Goal: Find specific page/section: Find specific page/section

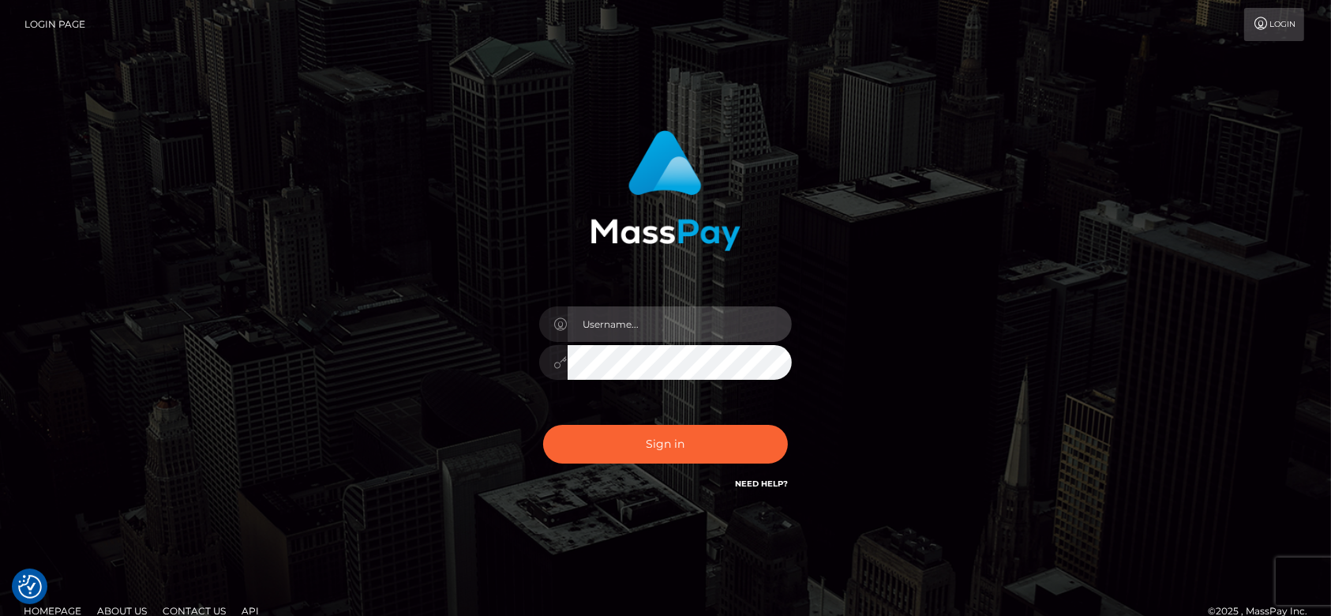
type input "fr.es"
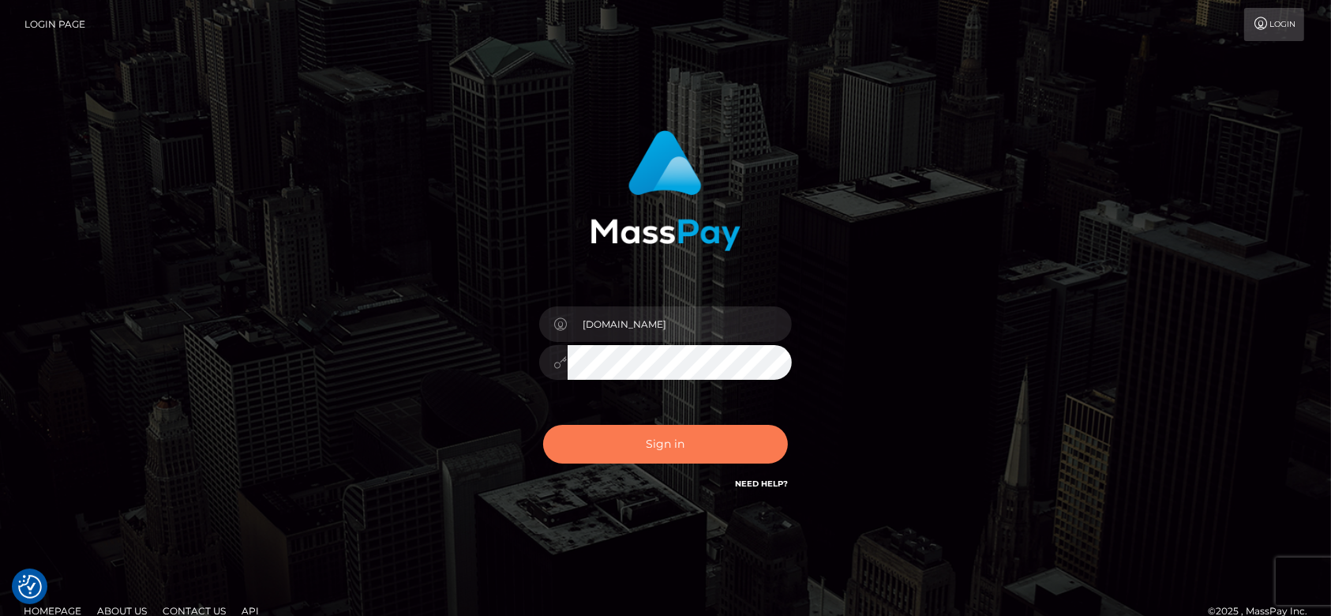
click at [722, 452] on button "Sign in" at bounding box center [665, 444] width 245 height 39
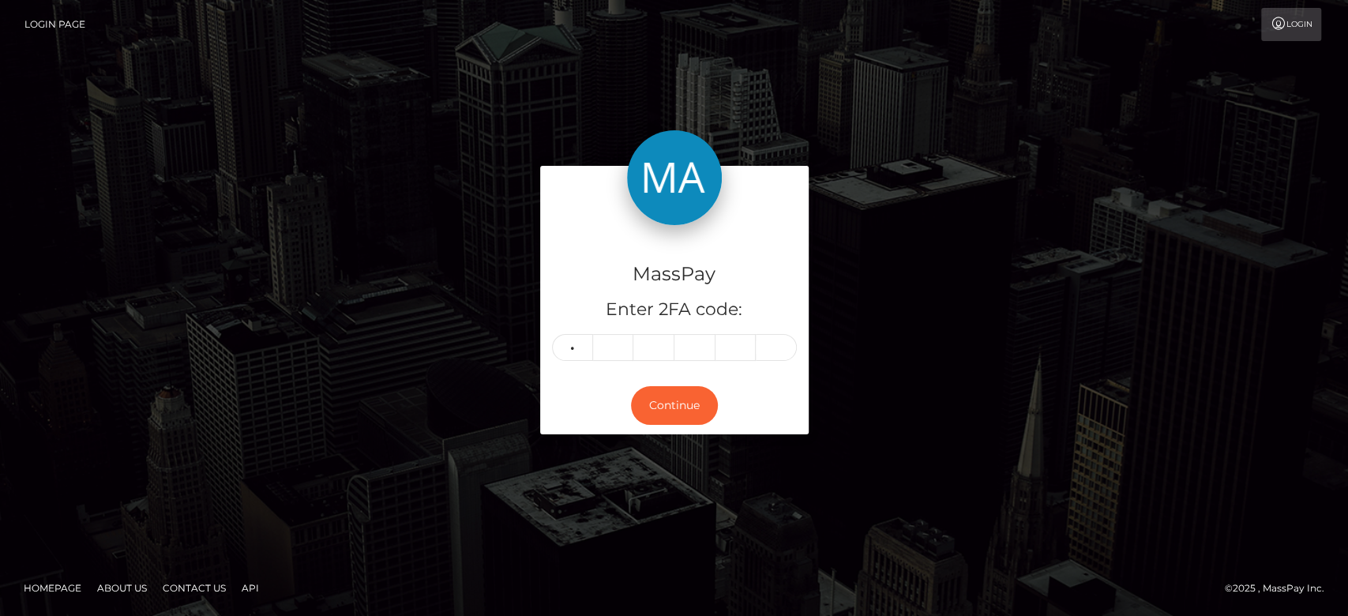
type input "6"
type input "4"
type input "1"
type input "0"
type input "2"
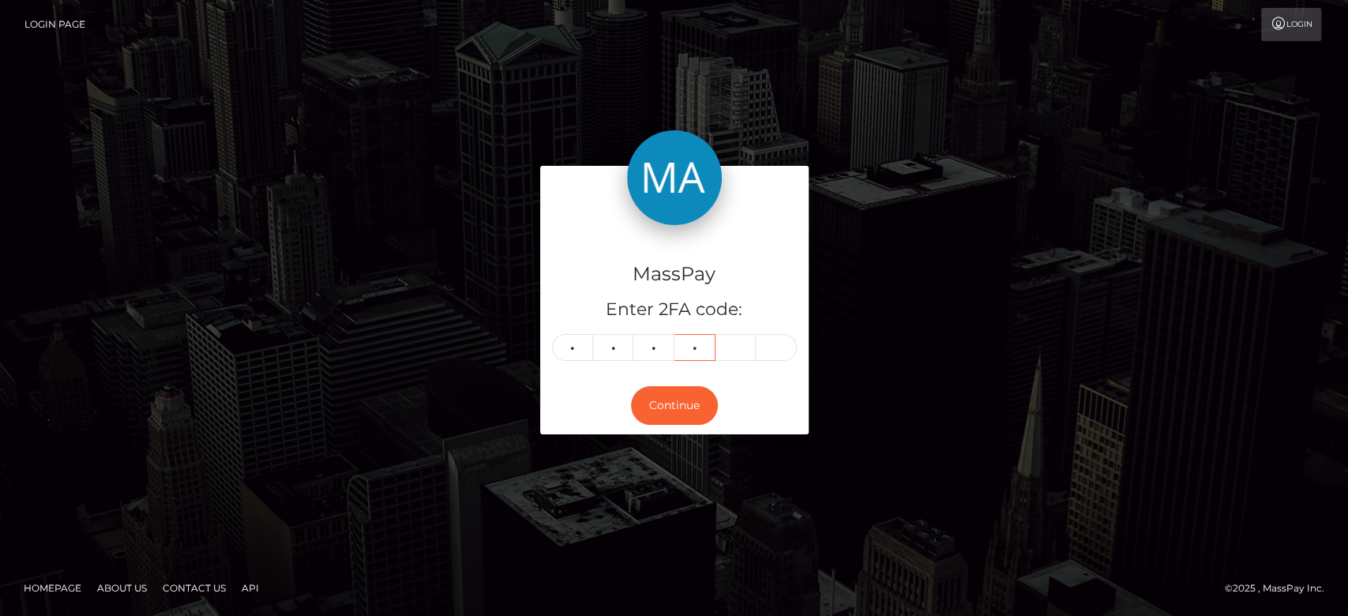
type input "0"
type input "1"
type input "7"
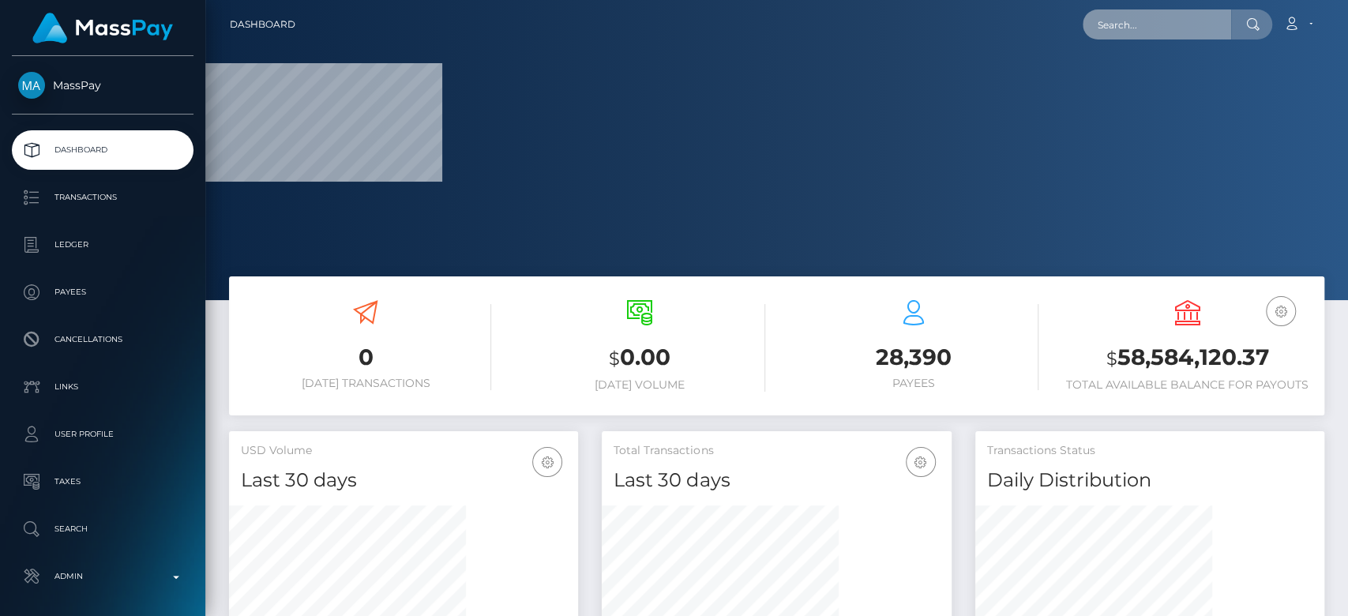
click at [1118, 15] on input "text" at bounding box center [1157, 24] width 148 height 30
paste input "nisbettcheryl2@gmail.com"
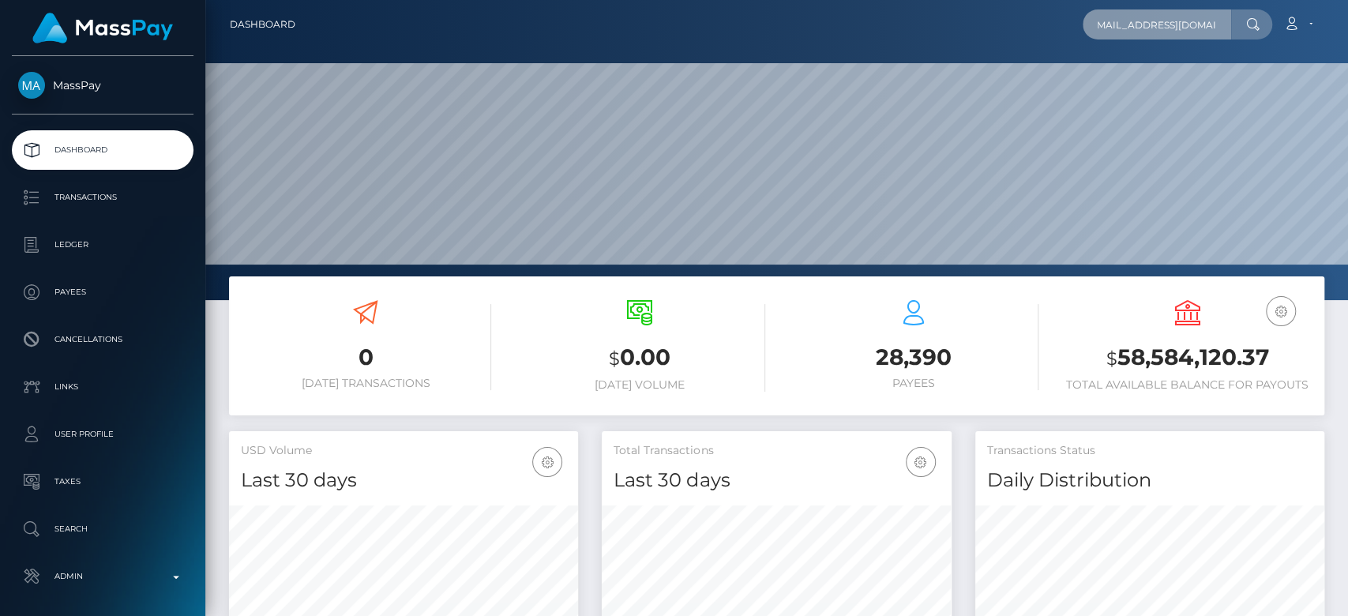
scroll to position [279, 349]
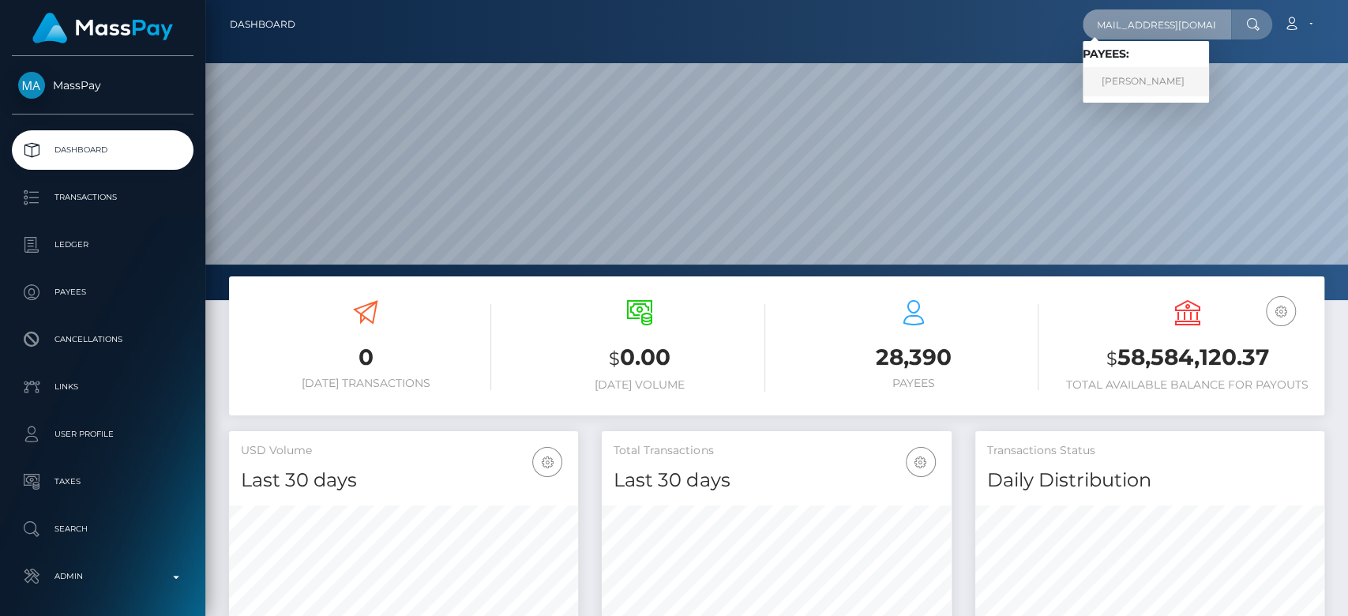
type input "nisbettcheryl2@gmail.com"
click at [1122, 85] on link "Cheryl Nisbett" at bounding box center [1146, 81] width 126 height 29
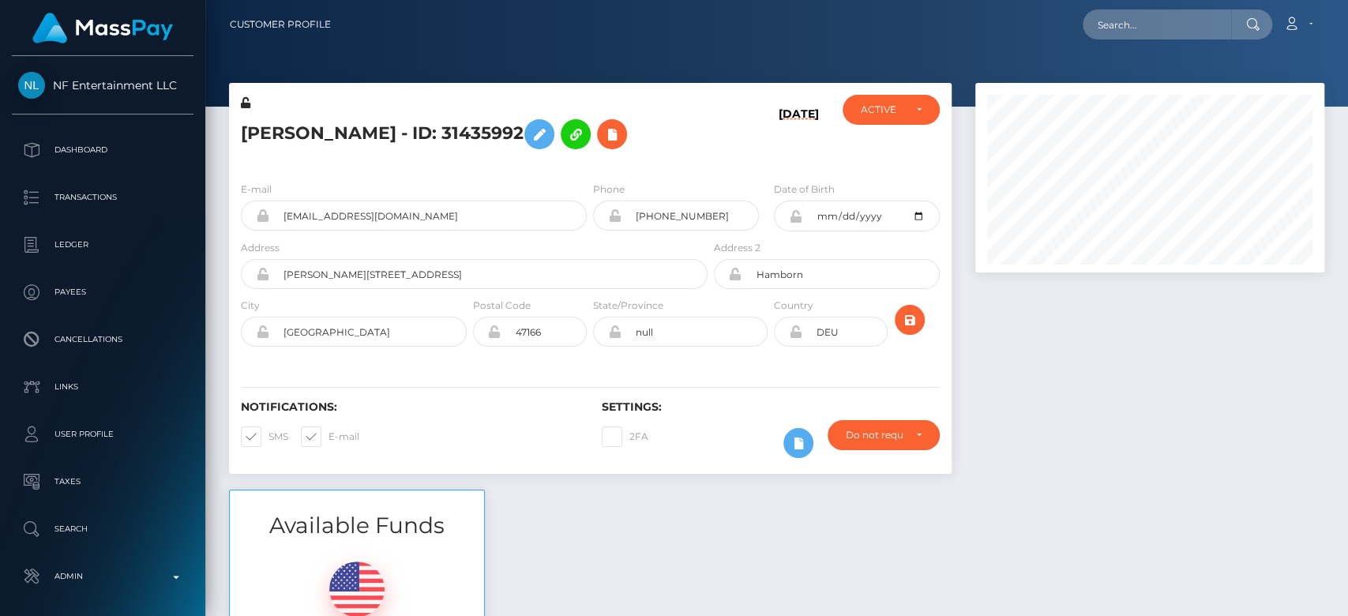
scroll to position [190, 349]
click at [1081, 356] on div at bounding box center [1149, 286] width 373 height 407
click at [1065, 321] on div at bounding box center [1149, 286] width 373 height 407
click at [1084, 291] on div at bounding box center [1149, 286] width 373 height 407
click at [1077, 373] on div at bounding box center [1149, 286] width 373 height 407
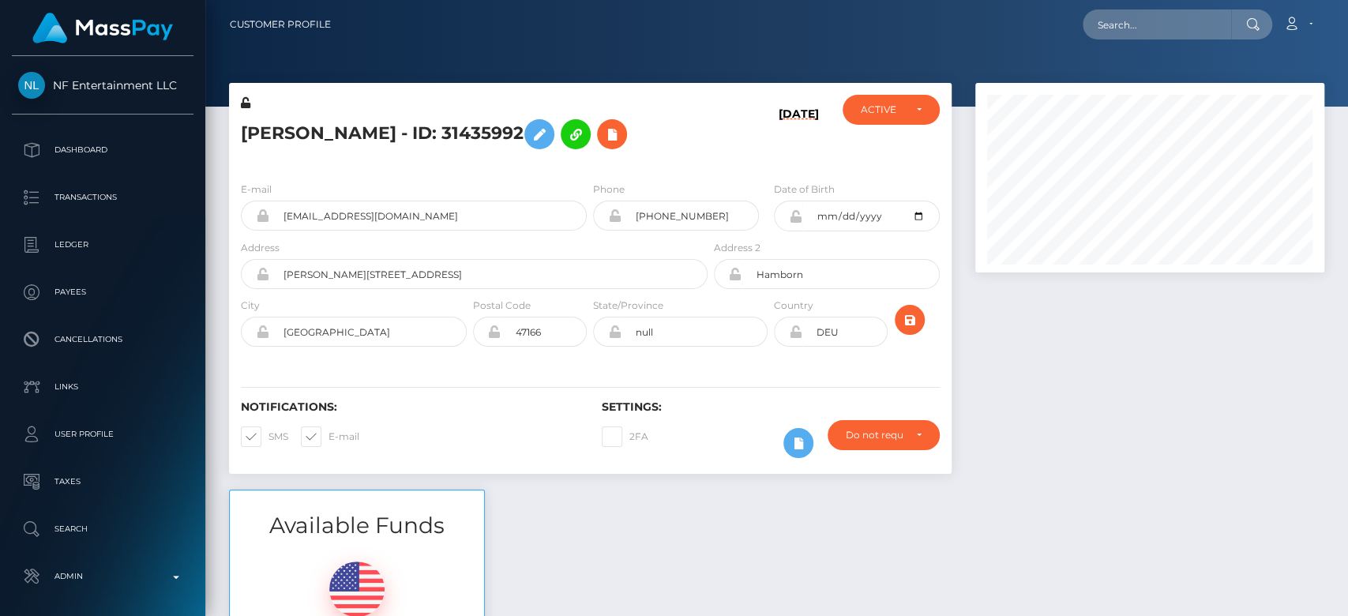
scroll to position [24, 0]
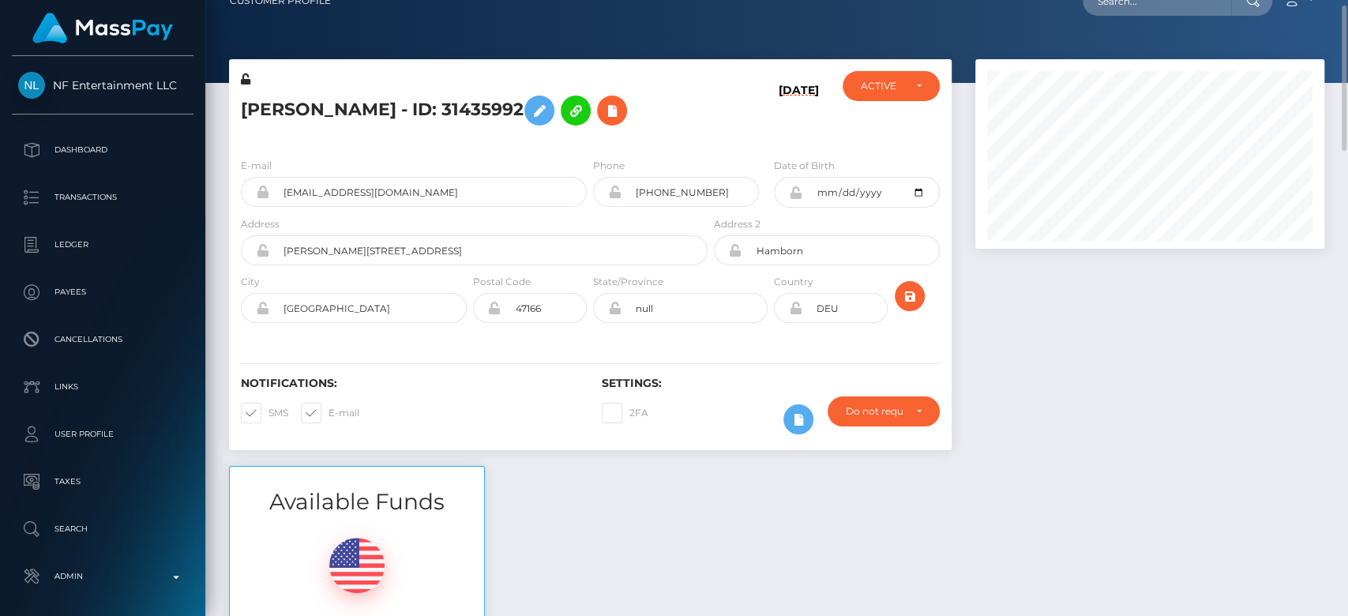
click at [1100, 355] on div at bounding box center [1149, 262] width 373 height 407
click at [1074, 334] on div at bounding box center [1149, 262] width 373 height 407
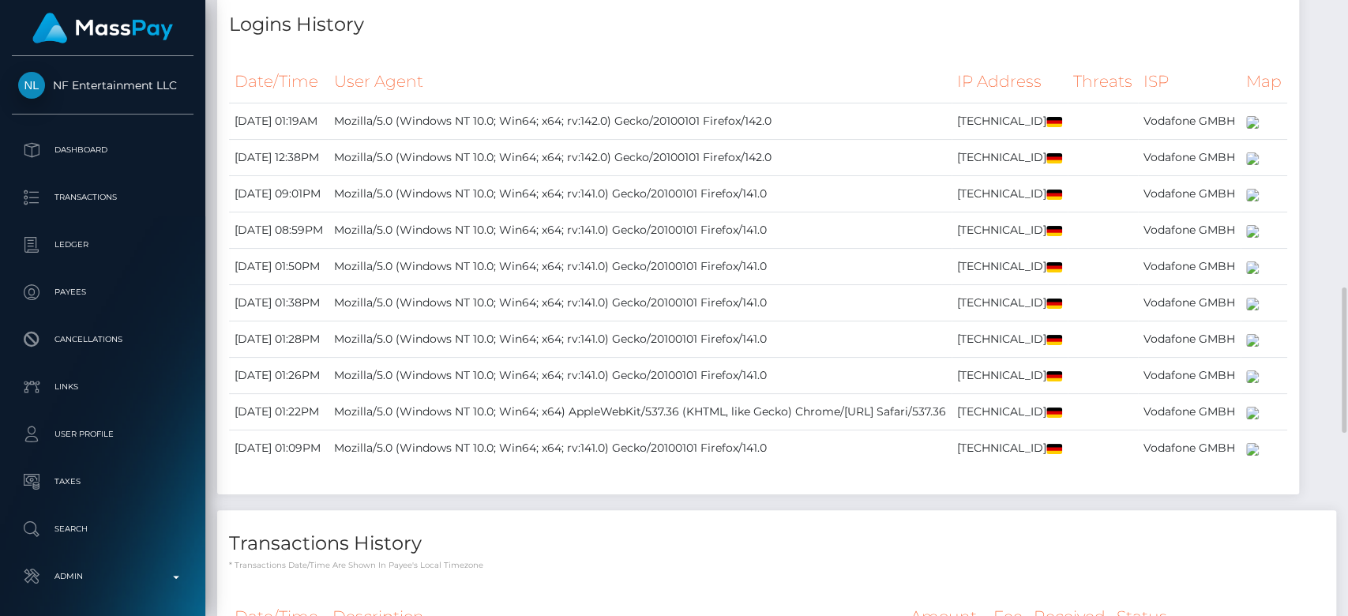
scroll to position [1074, 0]
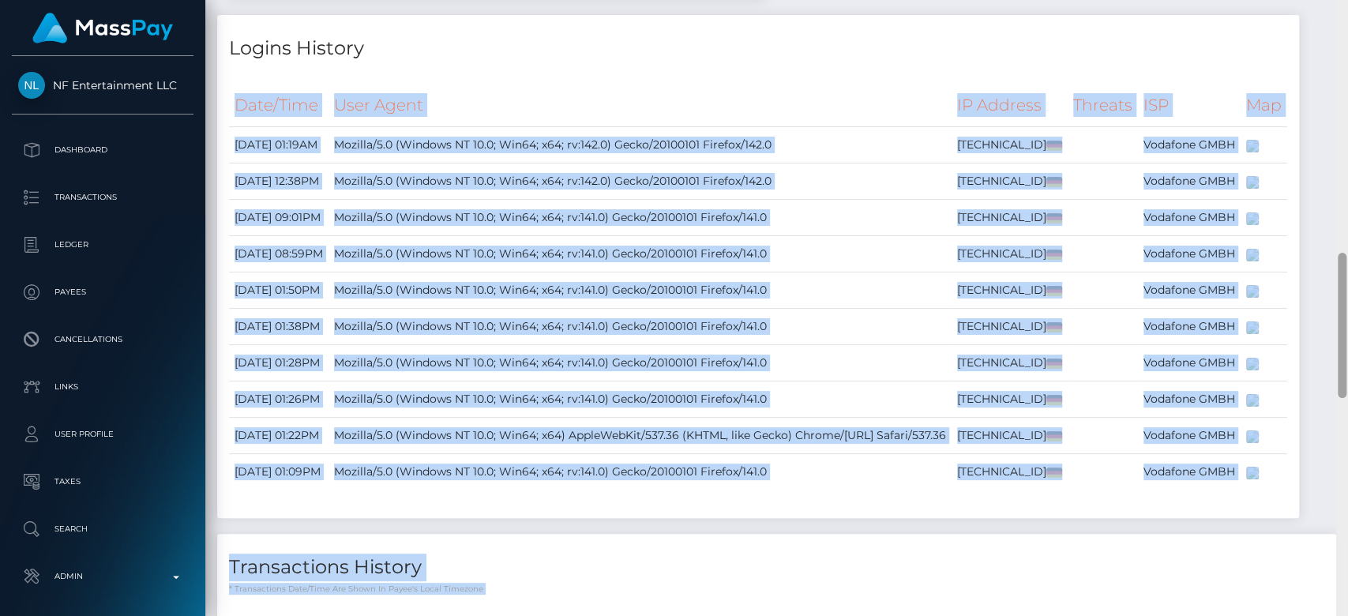
drag, startPoint x: 1335, startPoint y: 325, endPoint x: 1343, endPoint y: 329, distance: 8.8
click at [1343, 329] on div "Customer Profile Loading... Loading..." at bounding box center [776, 308] width 1143 height 616
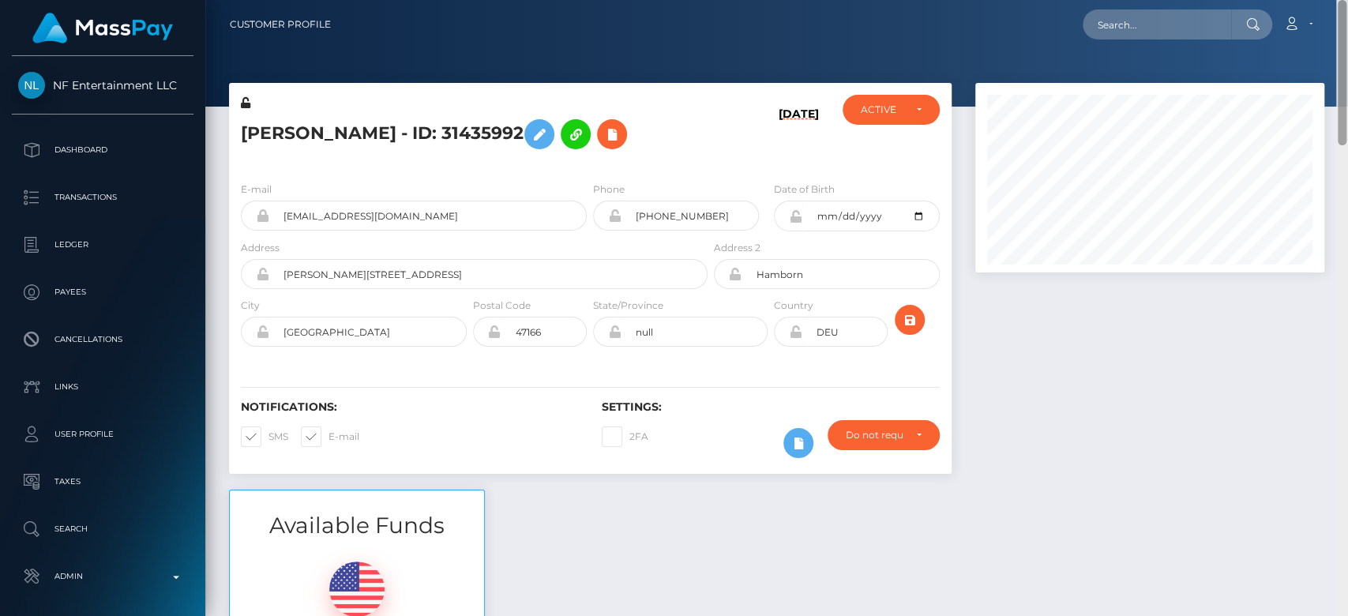
drag, startPoint x: 1343, startPoint y: 329, endPoint x: 1314, endPoint y: -54, distance: 384.9
click at [1314, 0] on html "NF Entertainment LLC Dashboard Transactions Ledger Payees Links" at bounding box center [674, 308] width 1348 height 616
click at [1136, 336] on div at bounding box center [1149, 286] width 373 height 407
drag, startPoint x: 1098, startPoint y: 273, endPoint x: 1105, endPoint y: 294, distance: 21.5
click at [1105, 294] on div at bounding box center [1149, 286] width 373 height 407
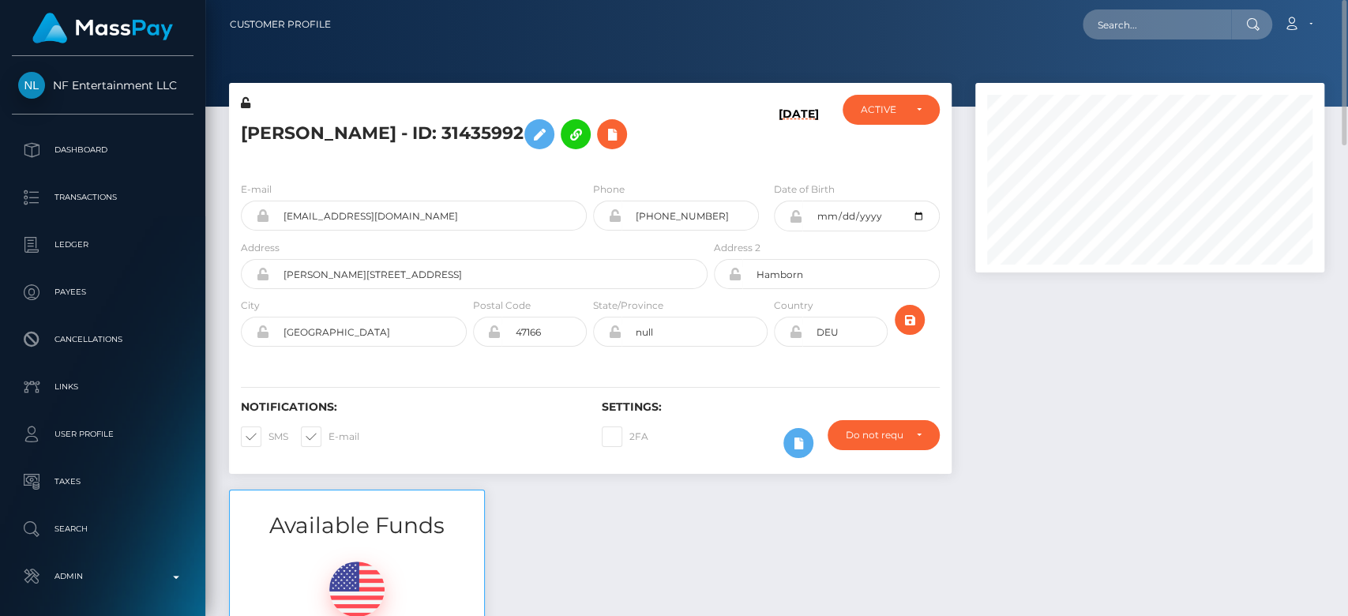
click at [1140, 413] on div at bounding box center [1149, 286] width 373 height 407
click at [1099, 357] on div at bounding box center [1149, 286] width 373 height 407
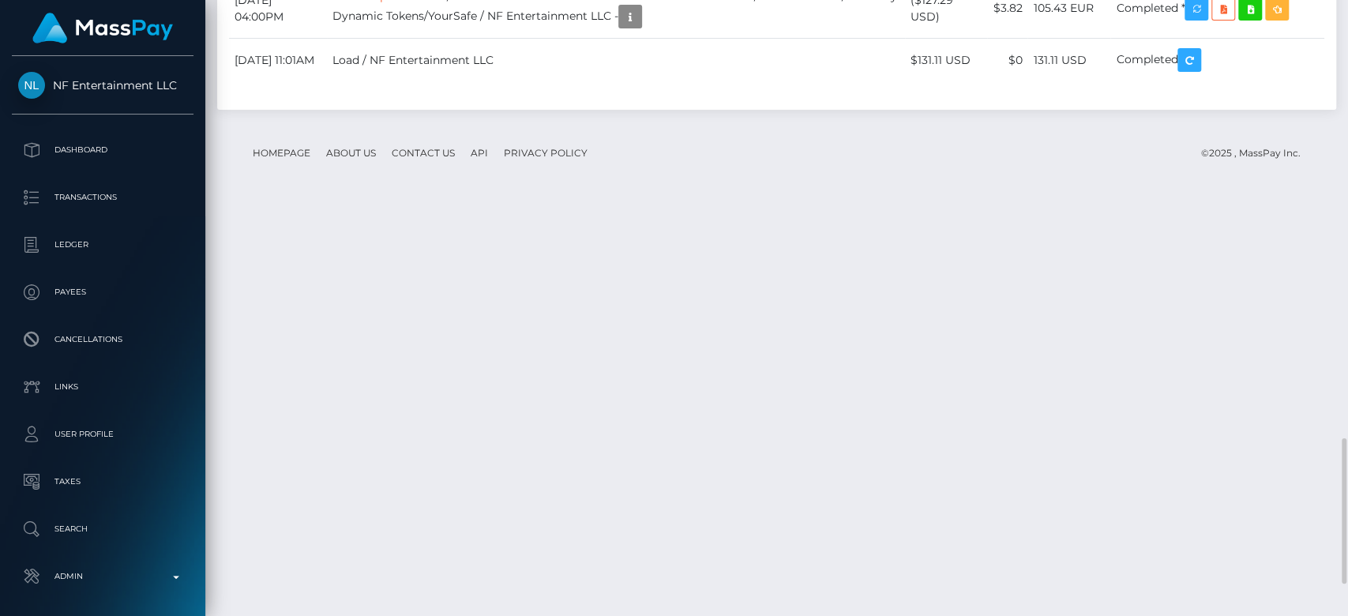
scroll to position [190, 349]
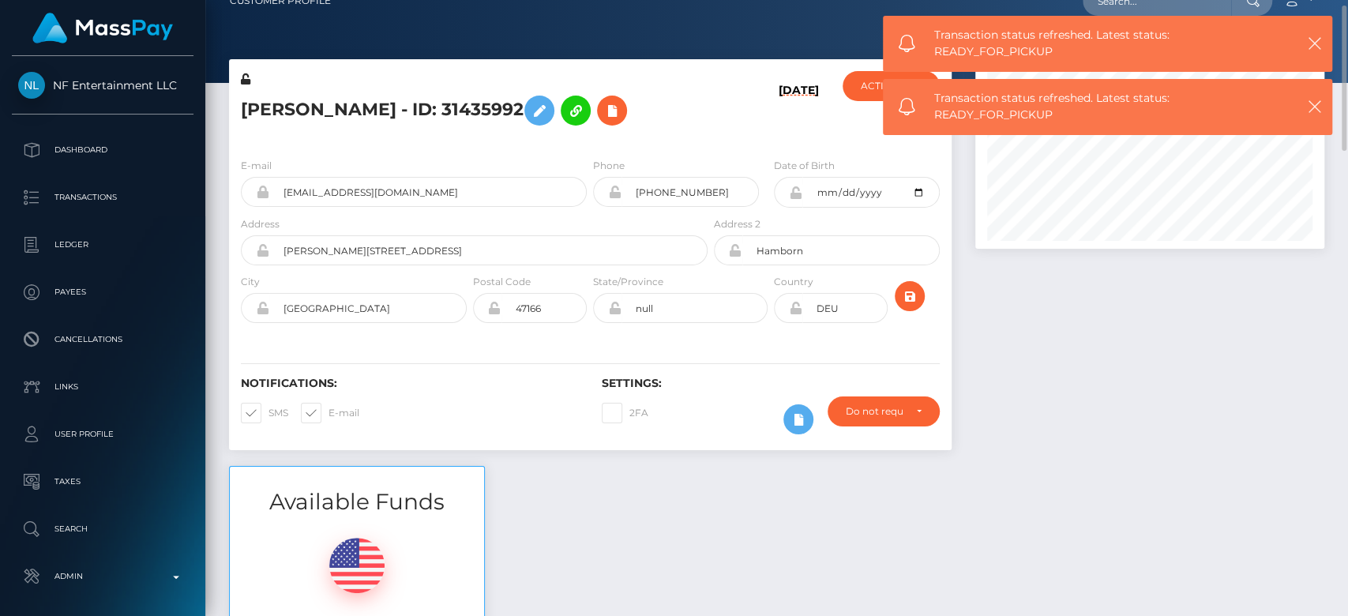
scroll to position [0, 0]
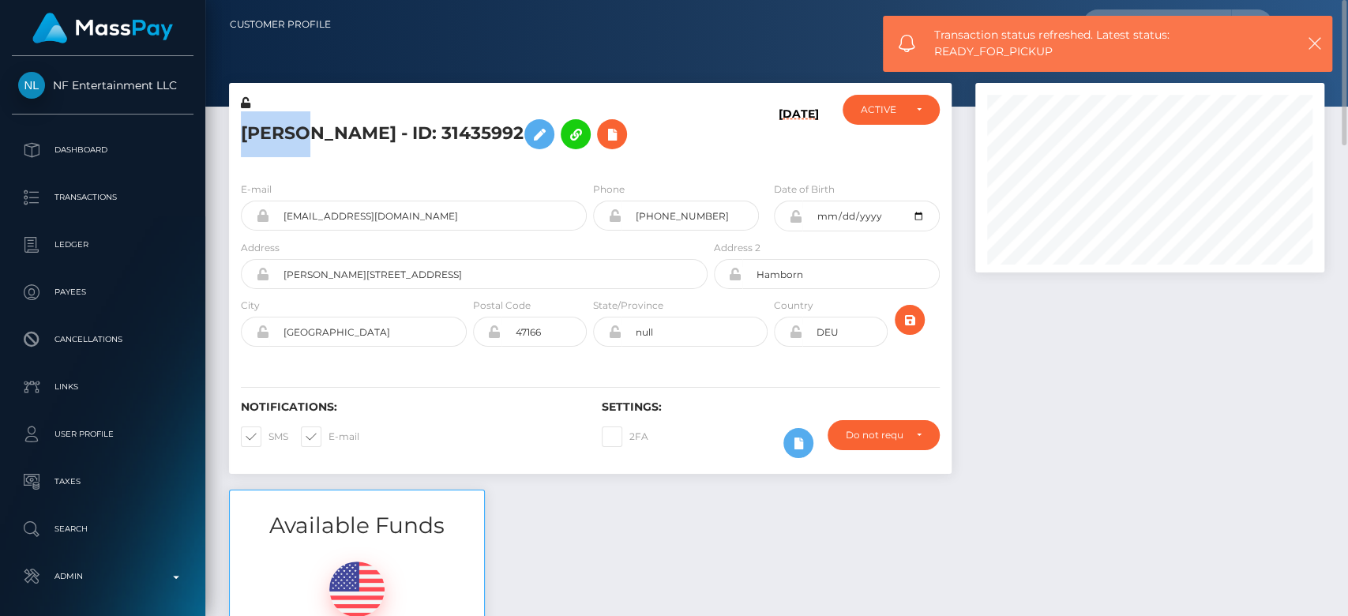
drag, startPoint x: 244, startPoint y: 137, endPoint x: 299, endPoint y: 134, distance: 55.4
click at [299, 134] on h5 "Cheryl Nisbett - ID: 31435992" at bounding box center [470, 134] width 458 height 46
copy h5 "Cheryl"
click at [403, 81] on div at bounding box center [776, 53] width 1143 height 107
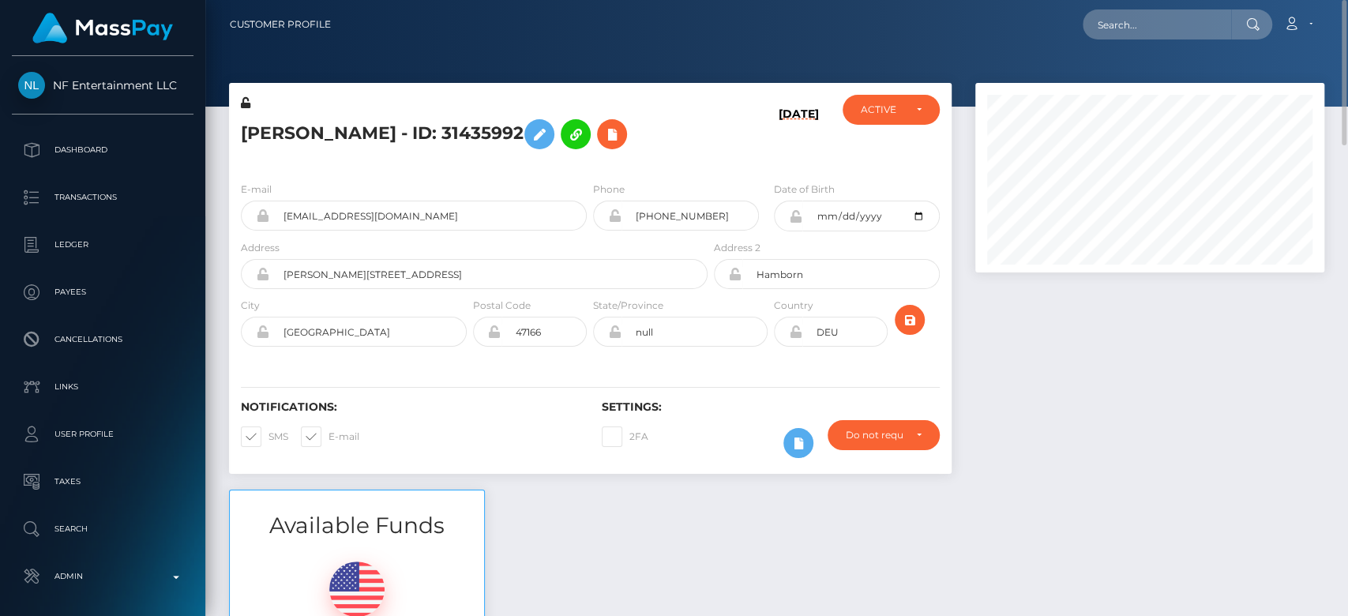
click at [1174, 494] on div "Available Funds $0.00 USD Balance" at bounding box center [776, 606] width 1119 height 232
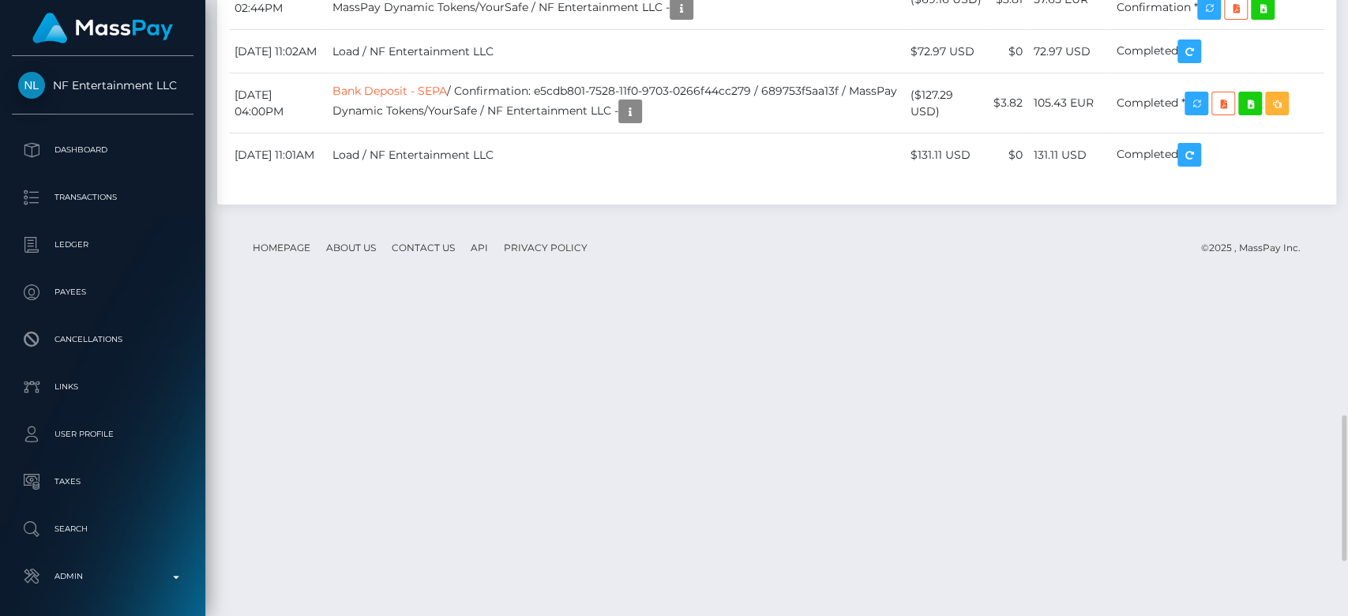
scroll to position [1885, 0]
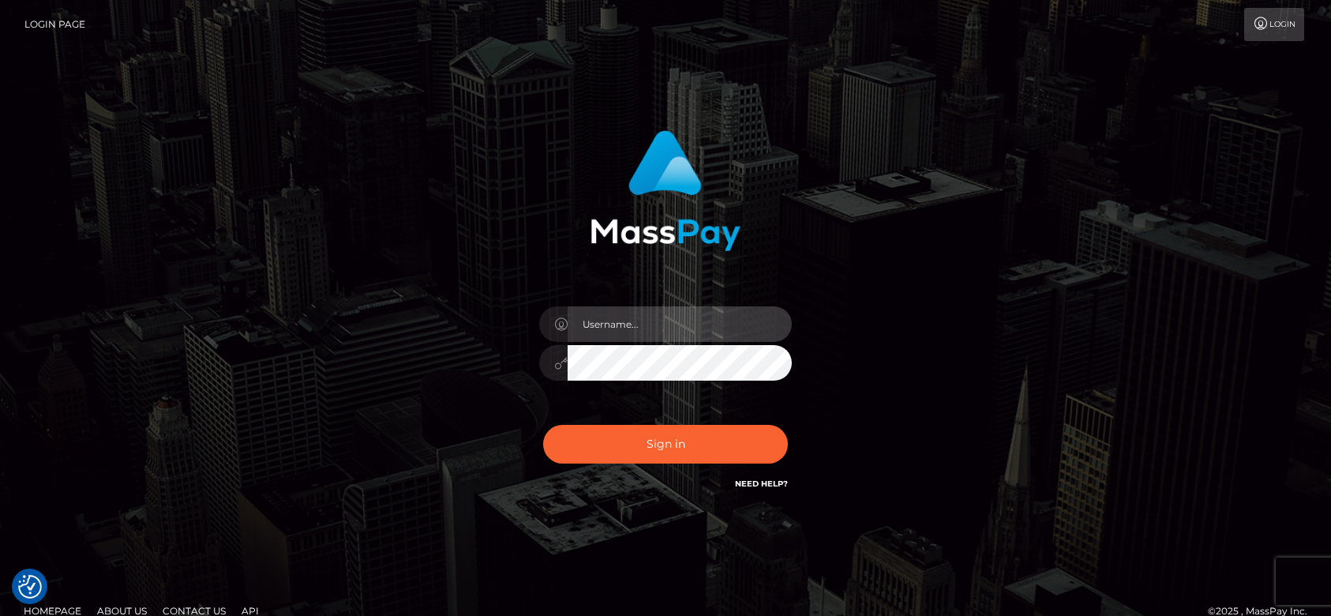
type input "fr.es"
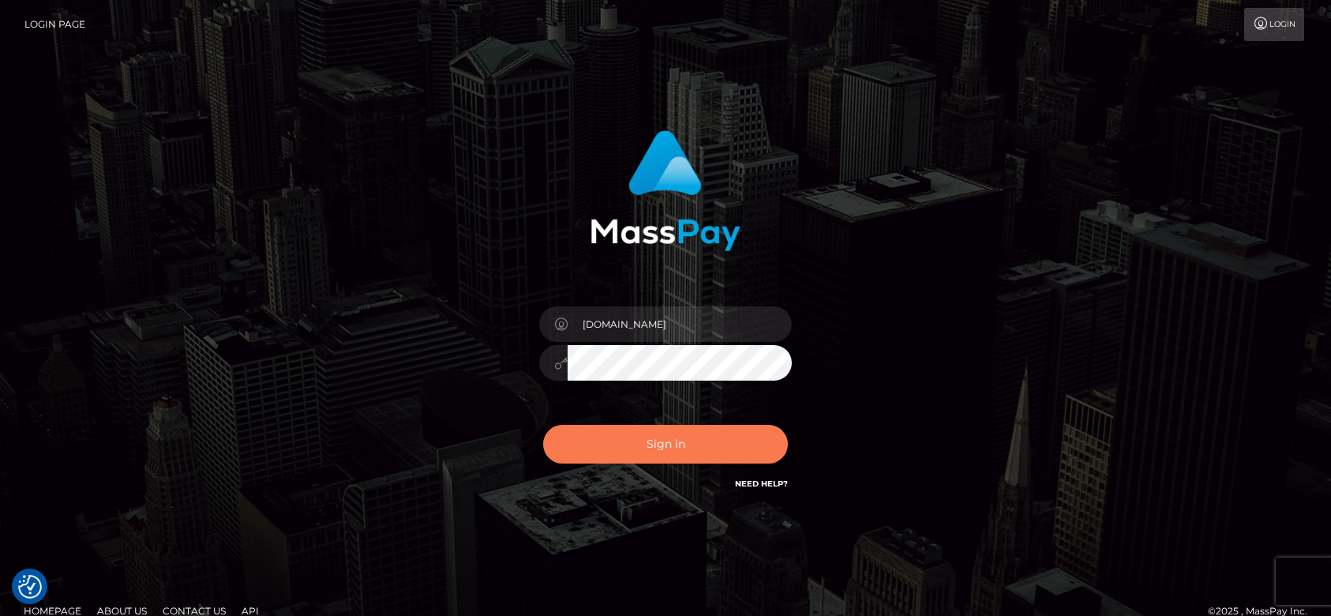
click at [708, 448] on button "Sign in" at bounding box center [665, 444] width 245 height 39
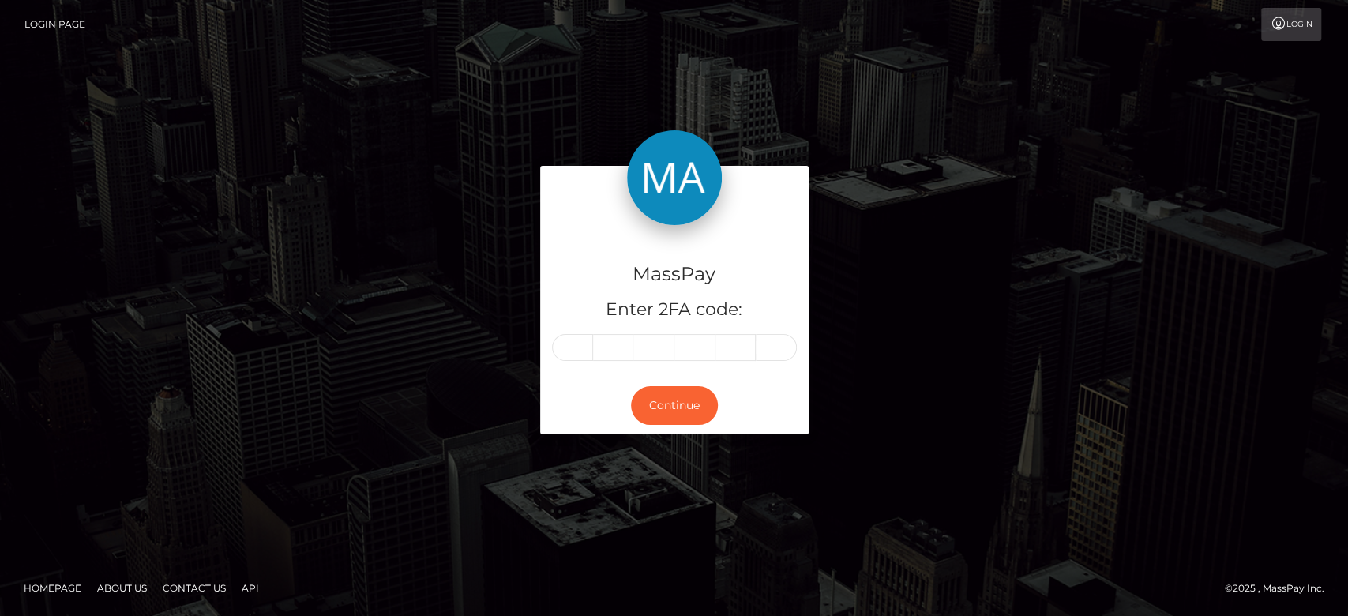
click at [569, 342] on input "text" at bounding box center [572, 347] width 41 height 27
type input "1"
type input "0"
type input "6"
type input "0"
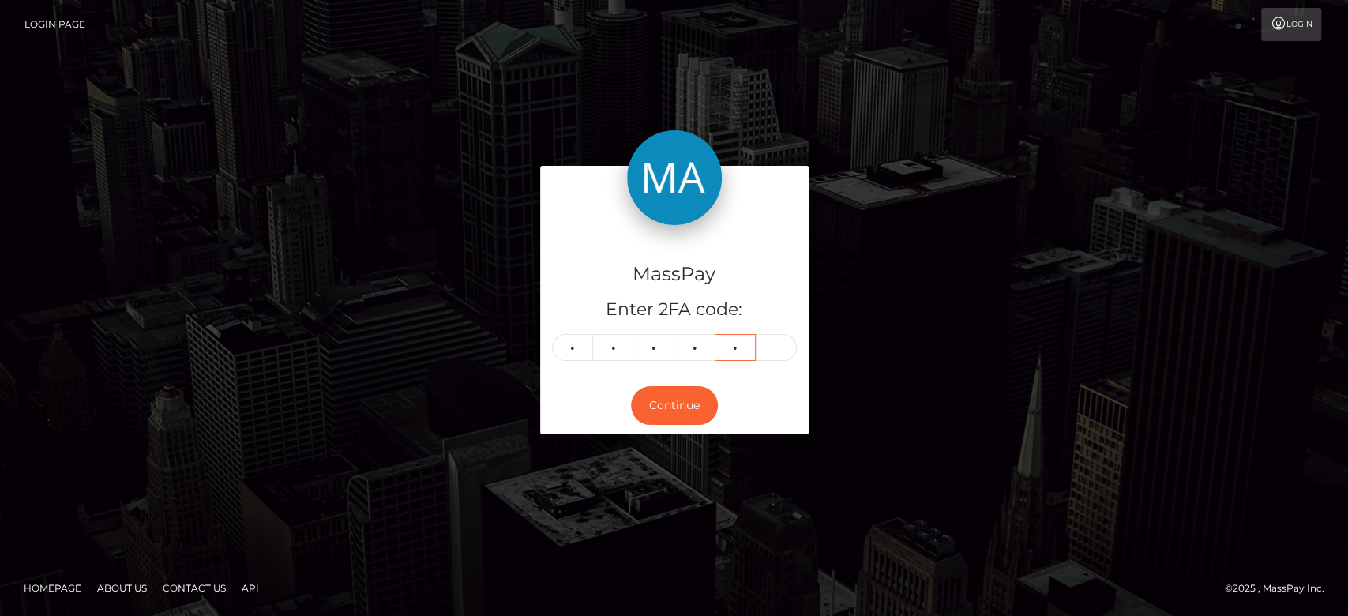
type input "6"
type input "1"
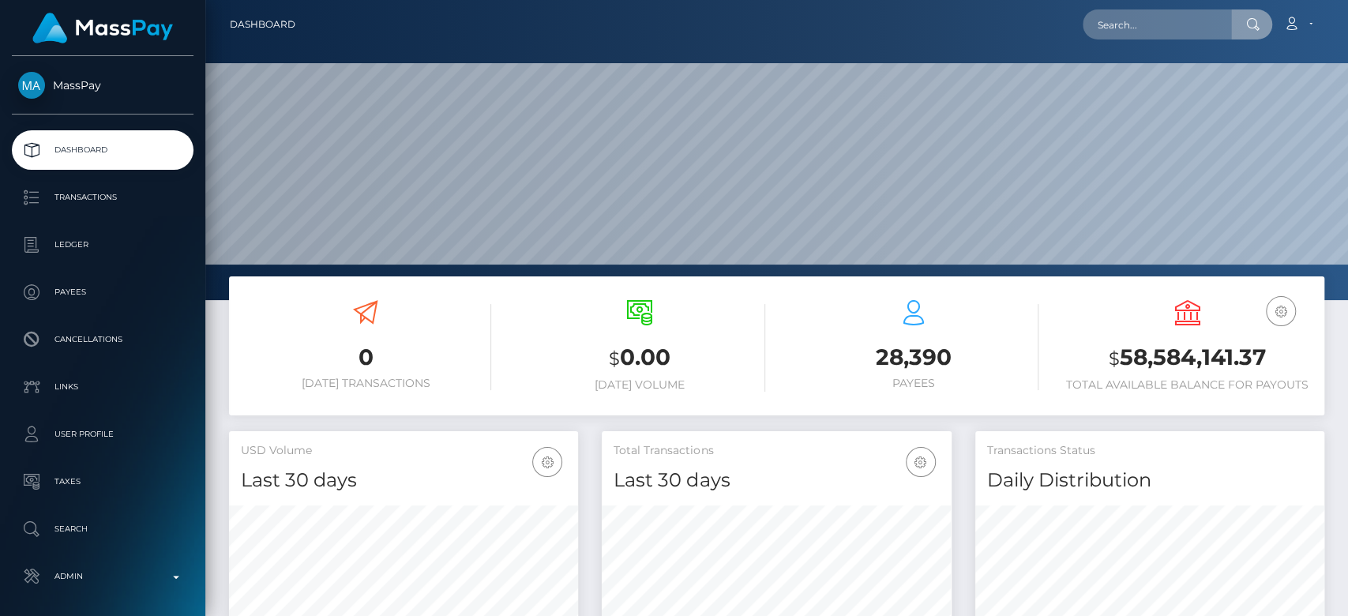
scroll to position [279, 349]
drag, startPoint x: 0, startPoint y: 0, endPoint x: 1131, endPoint y: 32, distance: 1131.3
type input "[EMAIL_ADDRESS][DOMAIN_NAME]"
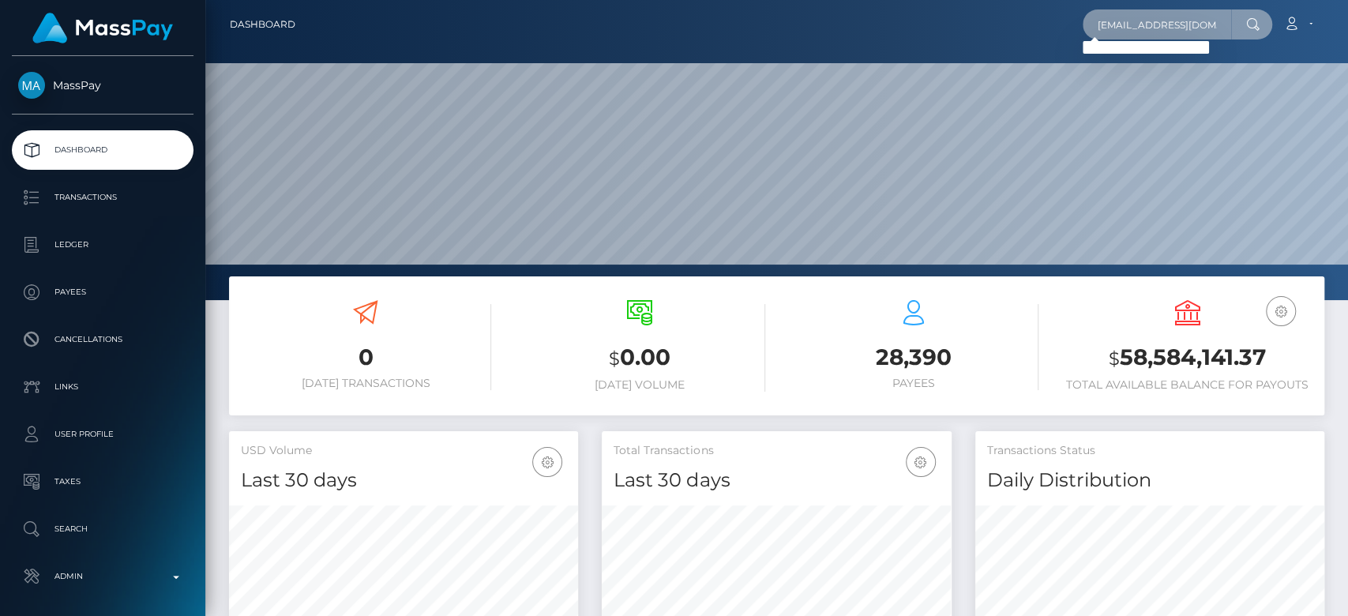
click at [1133, 27] on input "[EMAIL_ADDRESS][DOMAIN_NAME]" at bounding box center [1157, 24] width 148 height 30
paste input "[EMAIL_ADDRESS][DOMAIN_NAME]"
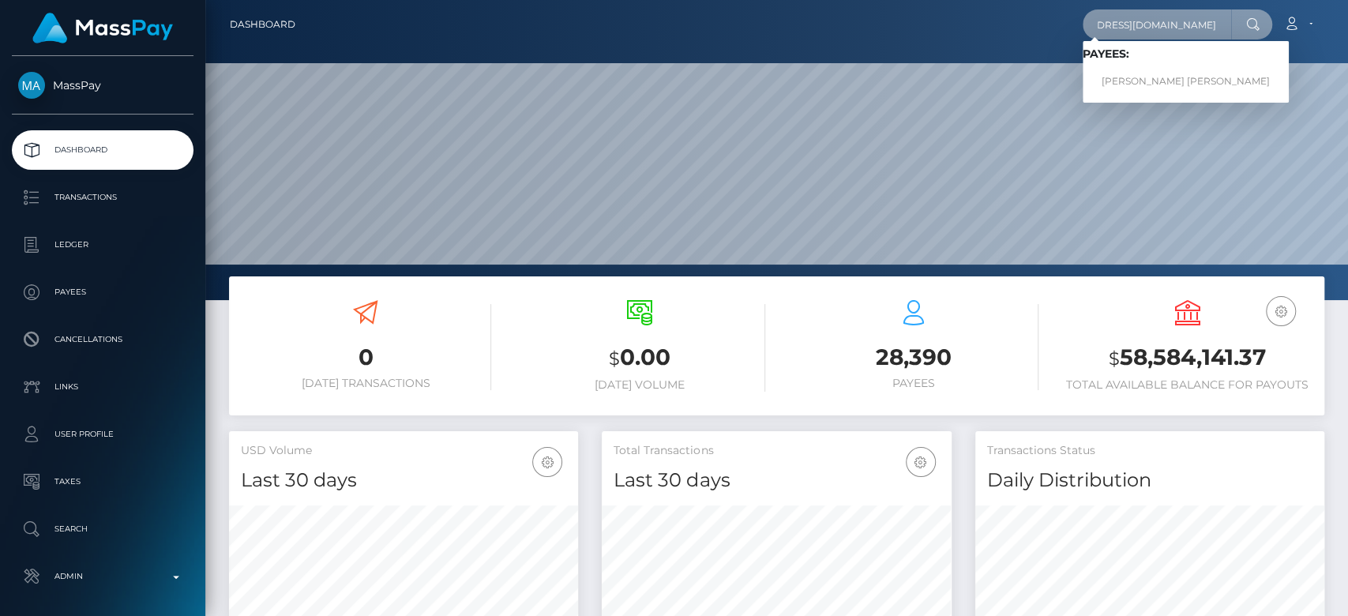
type input "vc44r6qfpq@privaterelay.appleid.com"
click at [1142, 81] on link "DAMIAN DOMINIC PAREDES" at bounding box center [1186, 81] width 206 height 29
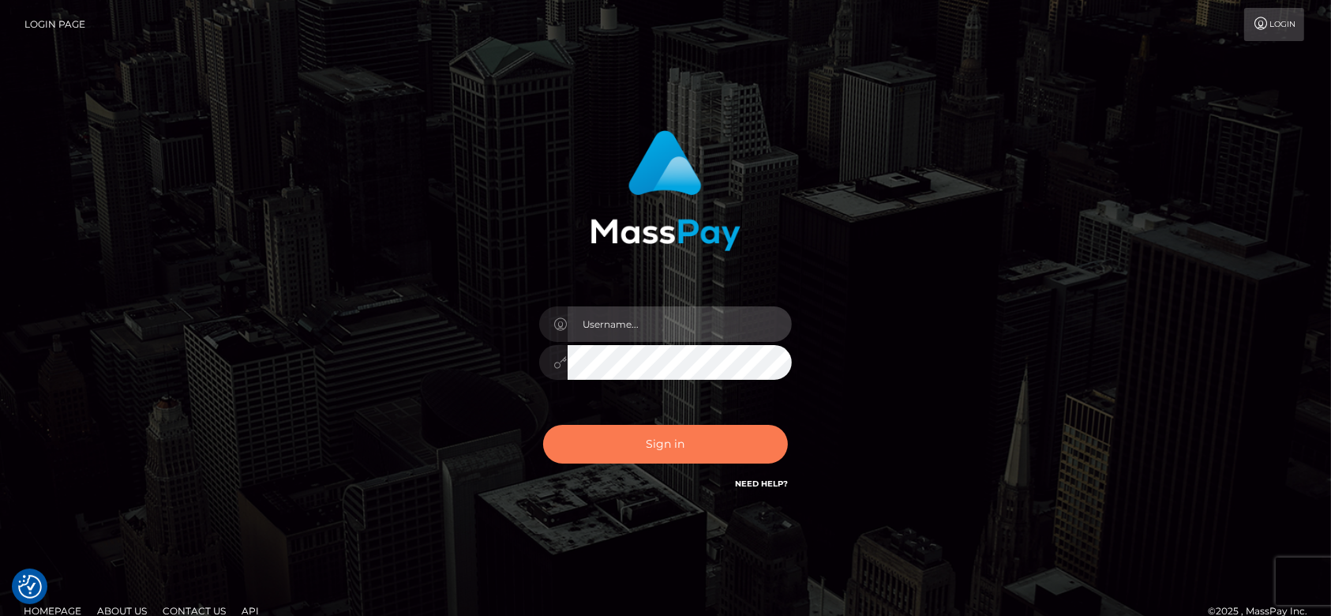
type input "fr.es"
click at [663, 428] on button "Sign in" at bounding box center [665, 444] width 245 height 39
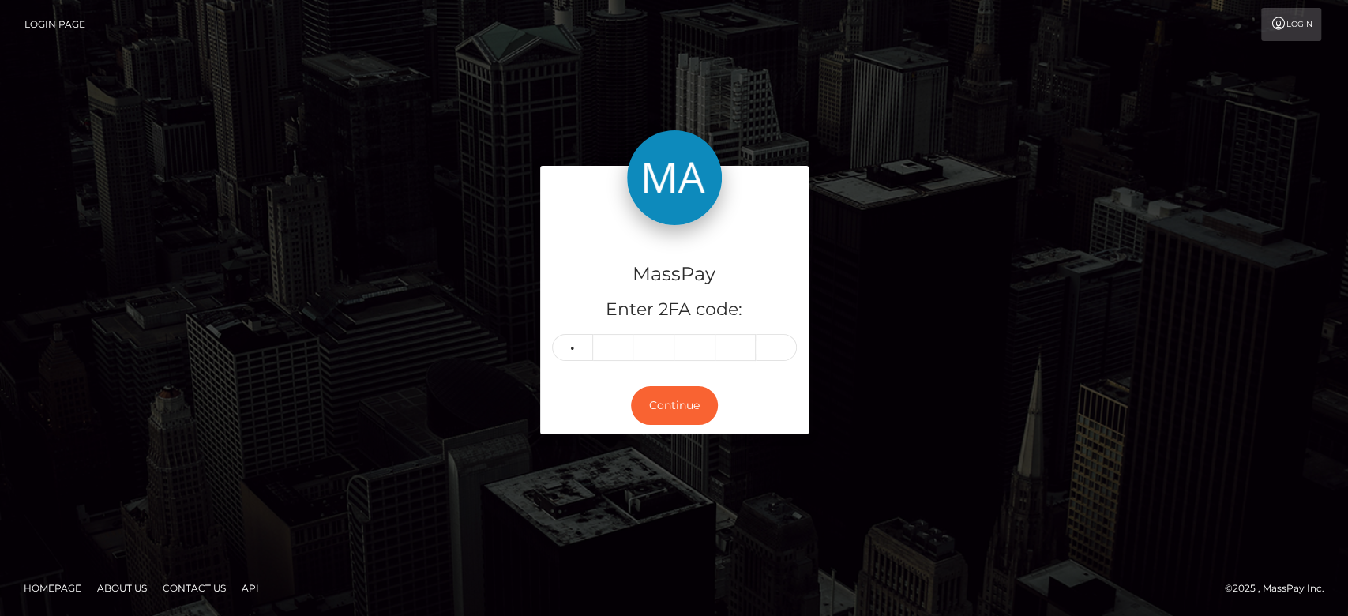
type input "3"
type input "6"
type input "9"
type input "7"
type input "0"
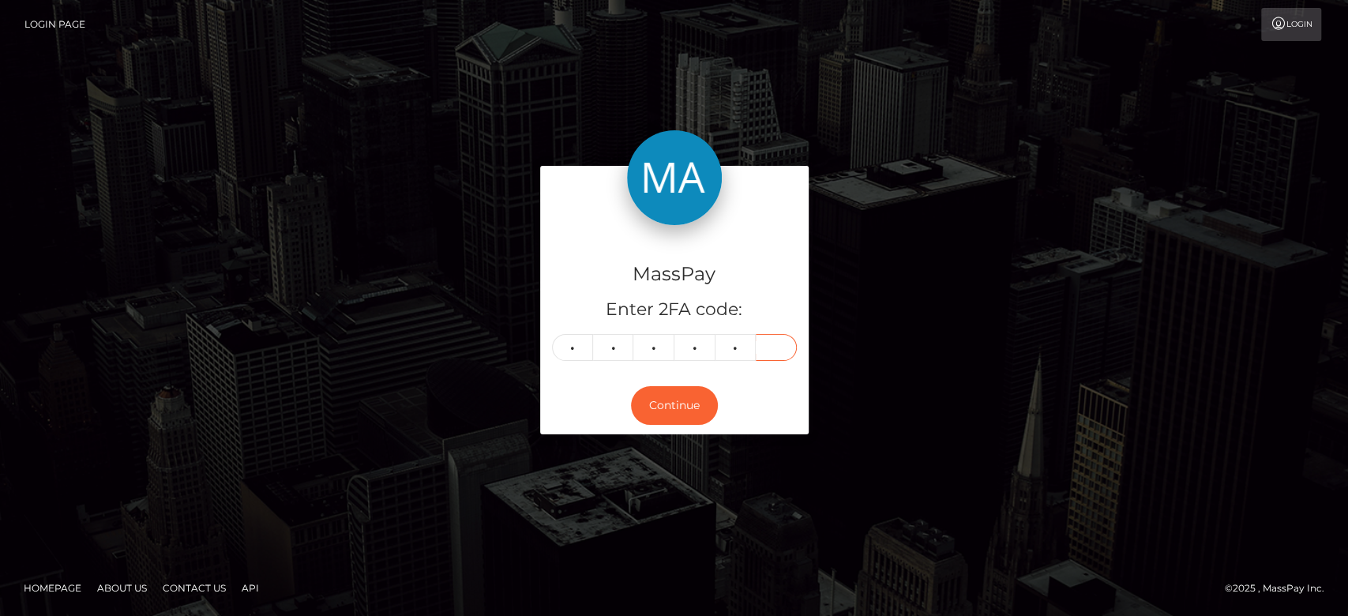
type input "3"
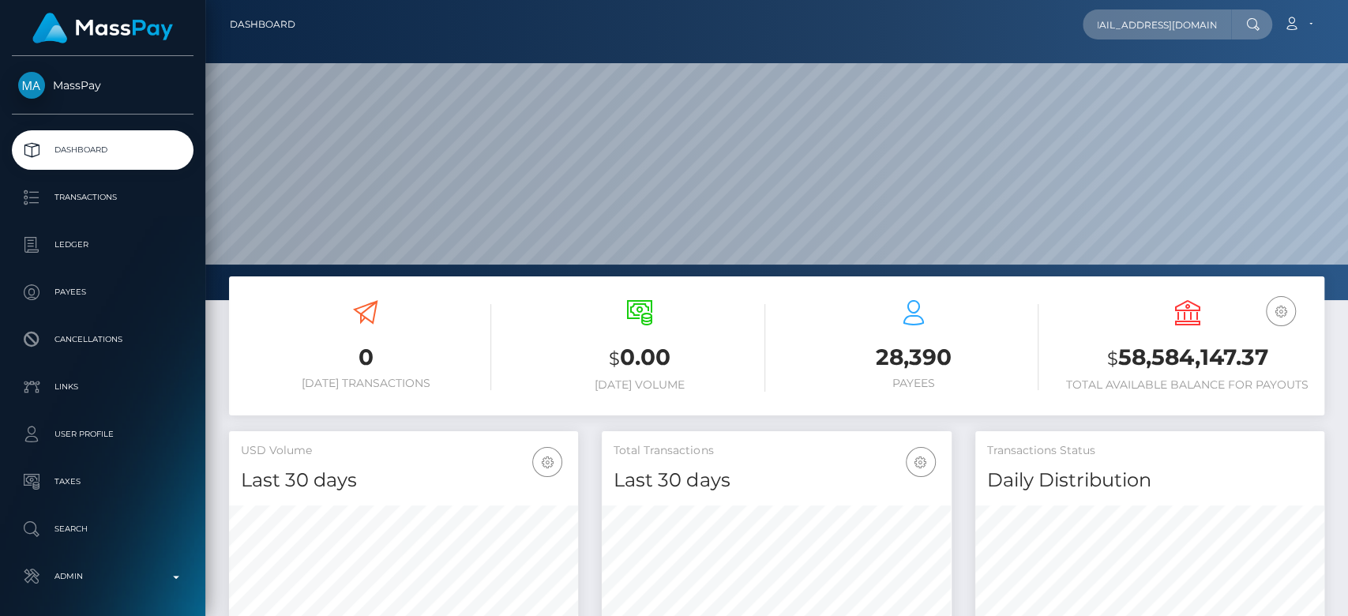
scroll to position [279, 349]
type input "[EMAIL_ADDRESS][DOMAIN_NAME]"
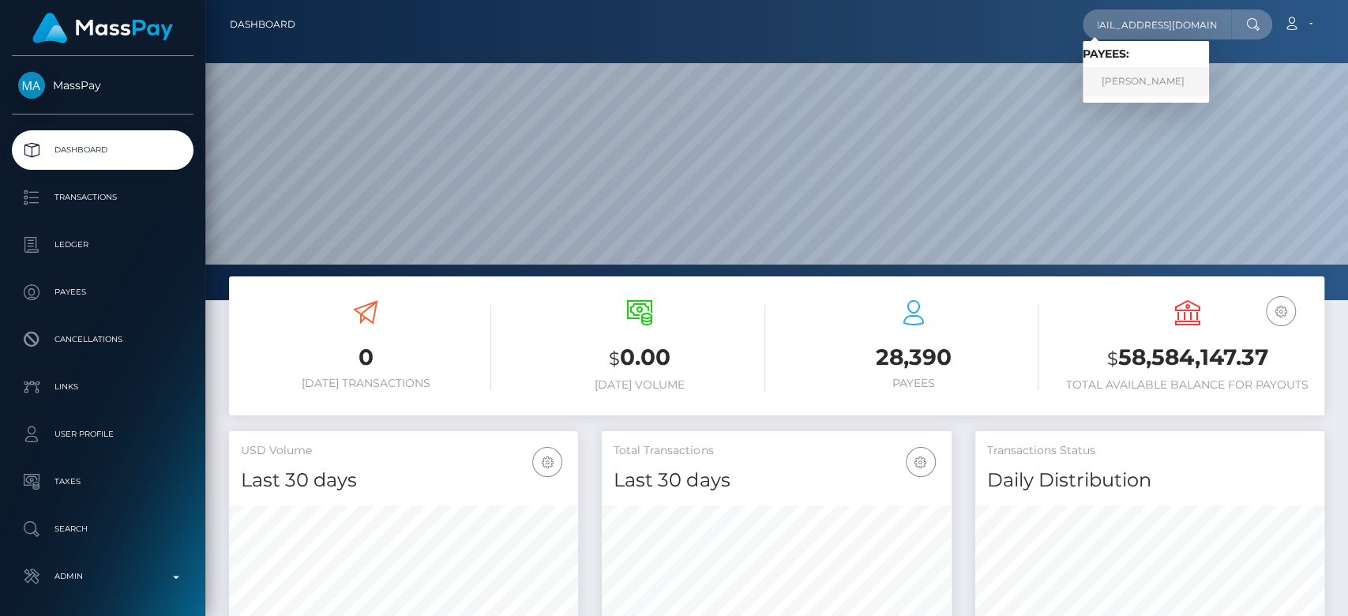
scroll to position [0, 0]
click at [1143, 83] on link "Ananeva Olga" at bounding box center [1146, 81] width 126 height 29
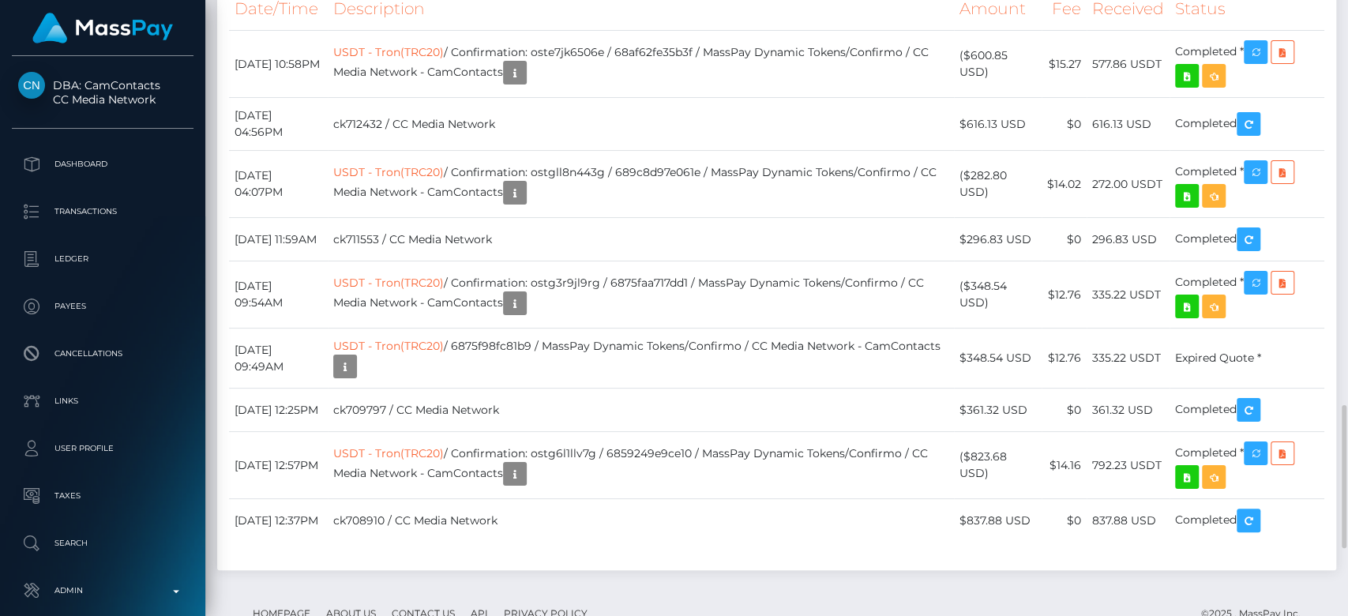
scroll to position [1744, 0]
